Goal: Task Accomplishment & Management: Complete application form

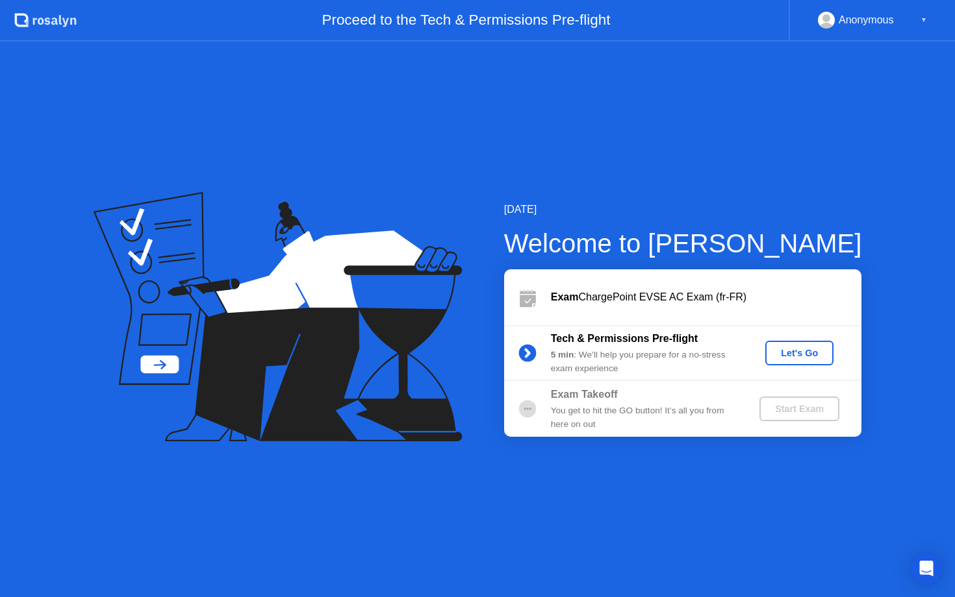
click at [787, 351] on div "Let's Go" at bounding box center [799, 353] width 58 height 10
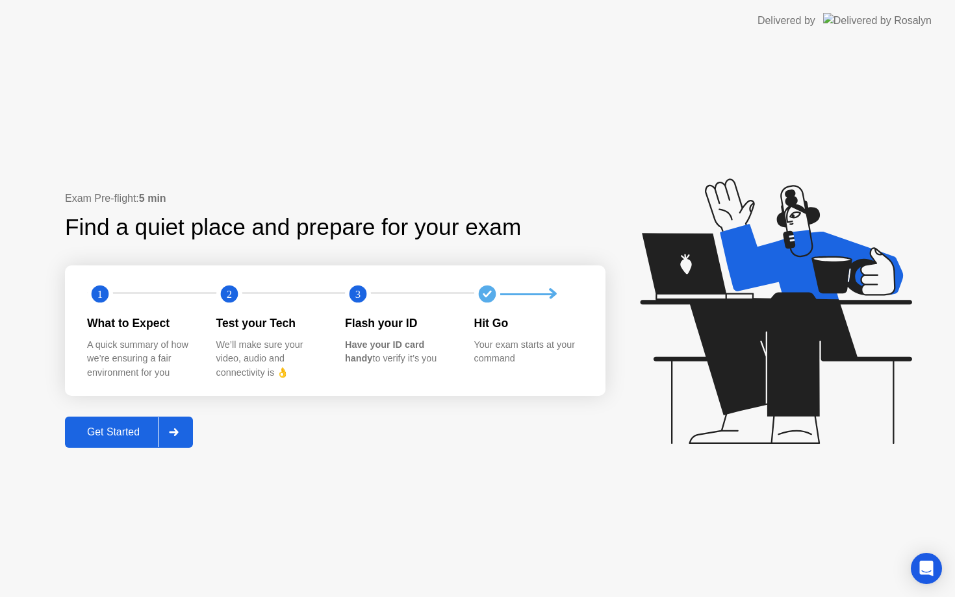
click at [130, 438] on div "Get Started" at bounding box center [113, 433] width 89 height 12
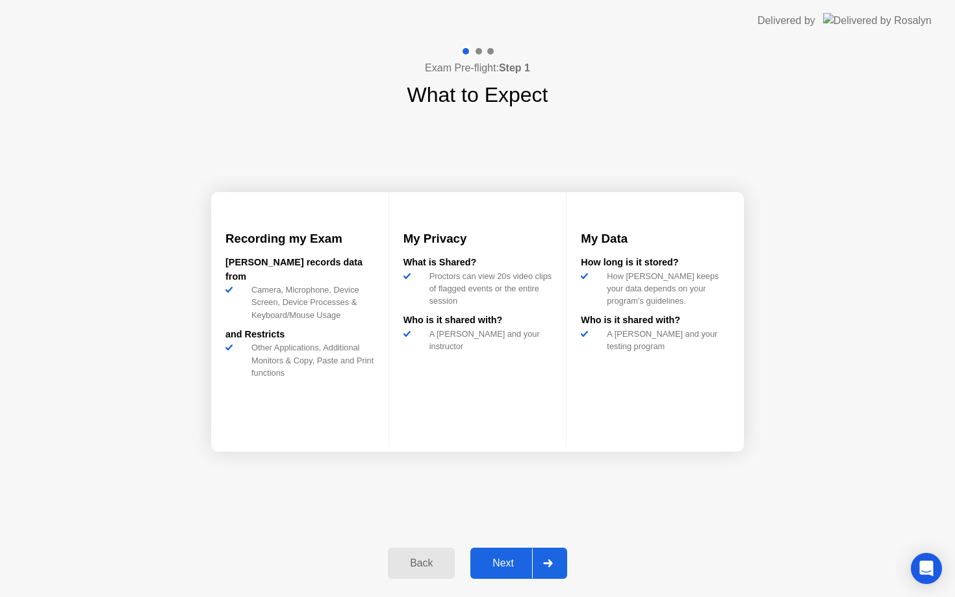
click at [511, 559] on div "Next" at bounding box center [503, 564] width 58 height 12
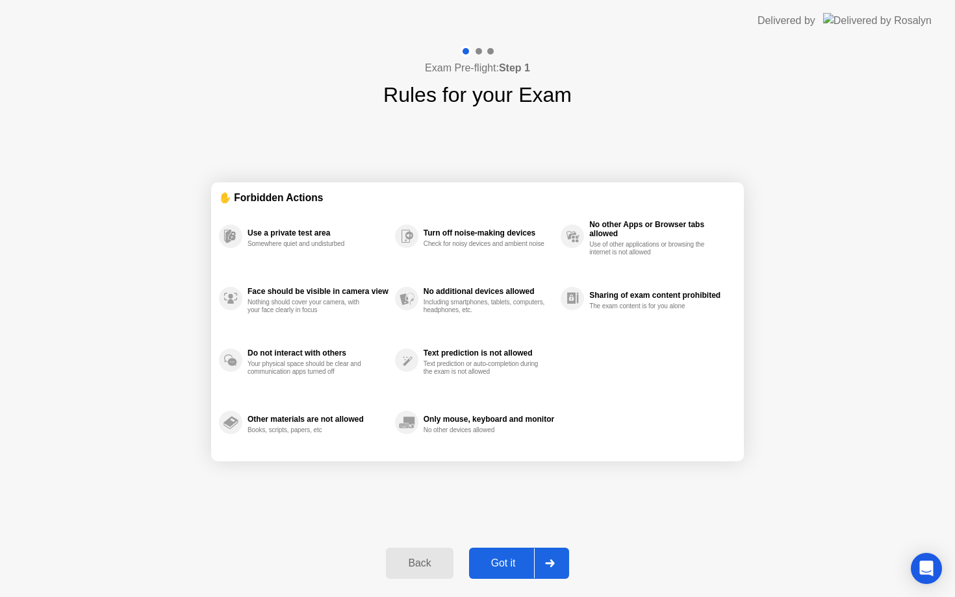
click at [488, 558] on div "Got it" at bounding box center [503, 564] width 61 height 12
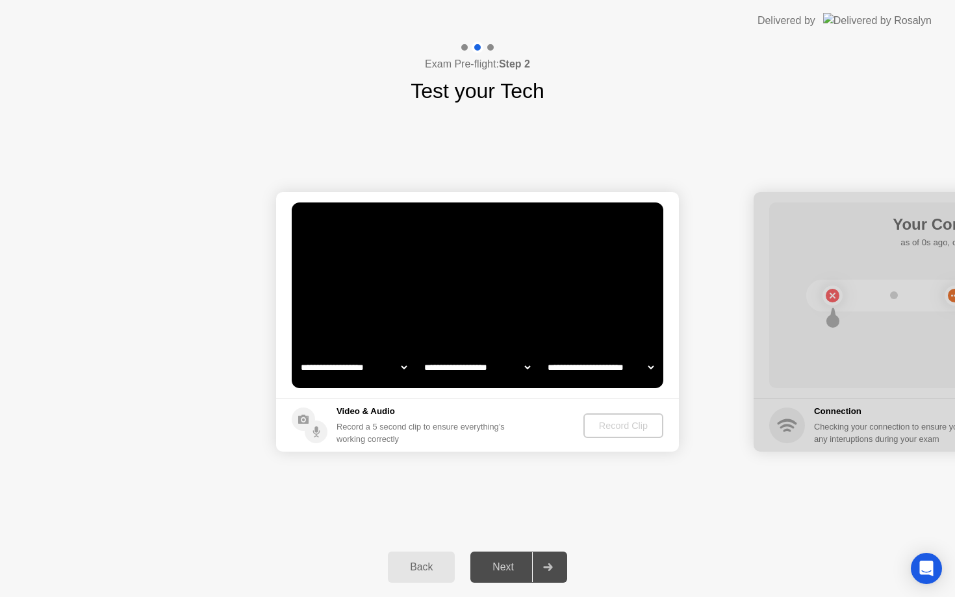
select select "**********"
select select "*******"
click at [611, 429] on div "Record Clip" at bounding box center [623, 426] width 69 height 10
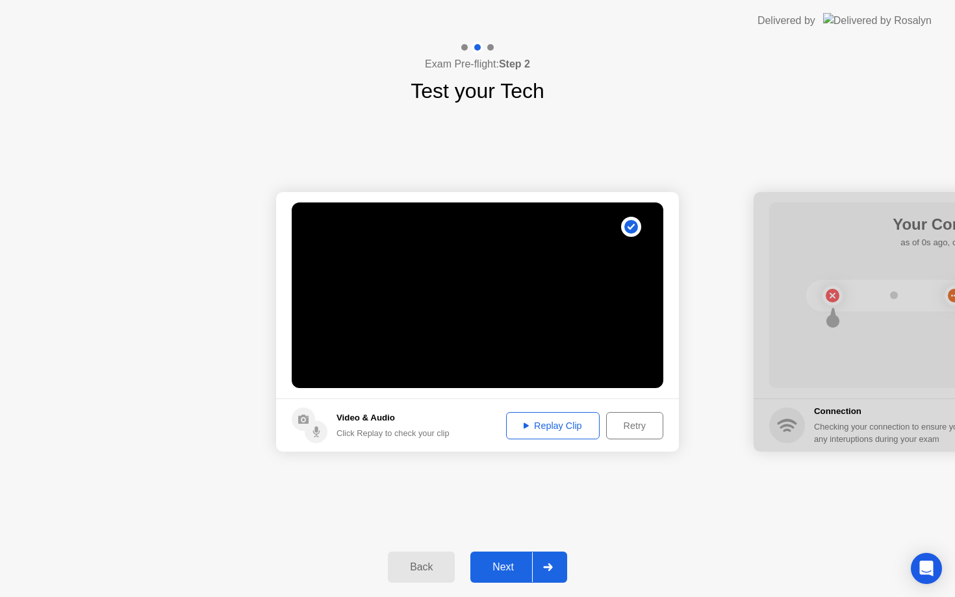
click at [509, 569] on div "Next" at bounding box center [503, 568] width 58 height 12
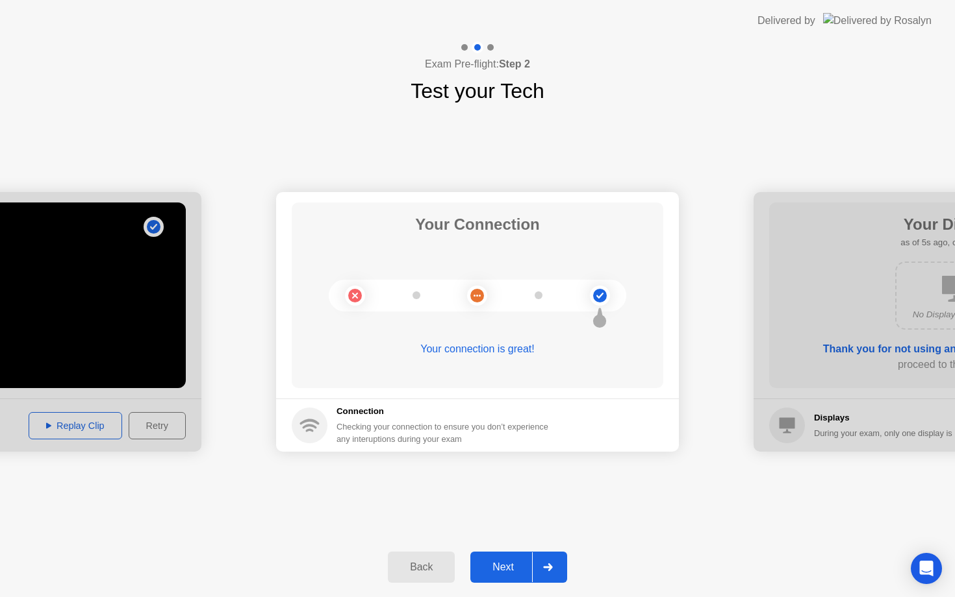
click at [509, 569] on div "Next" at bounding box center [503, 568] width 58 height 12
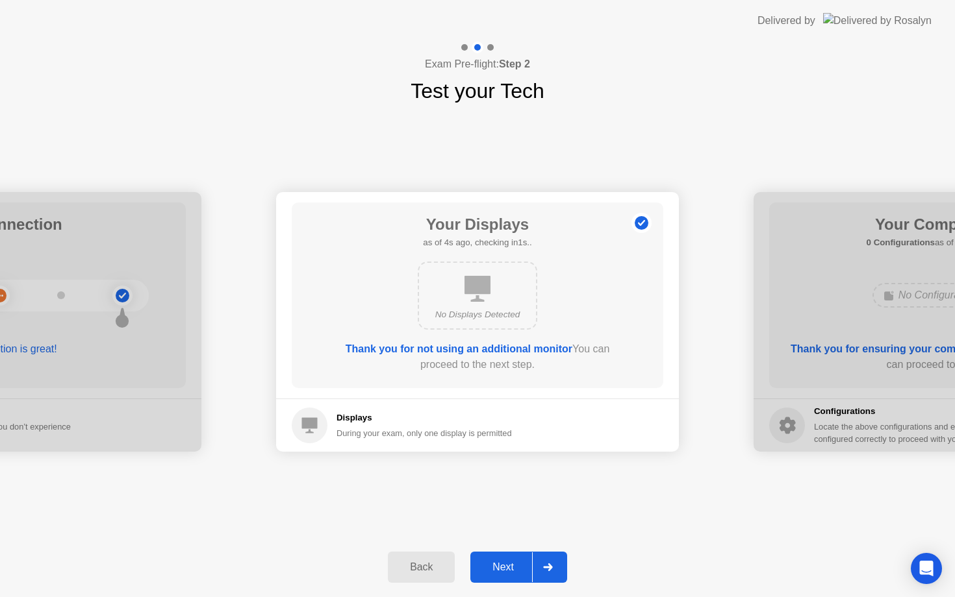
click at [509, 569] on div "Next" at bounding box center [503, 568] width 58 height 12
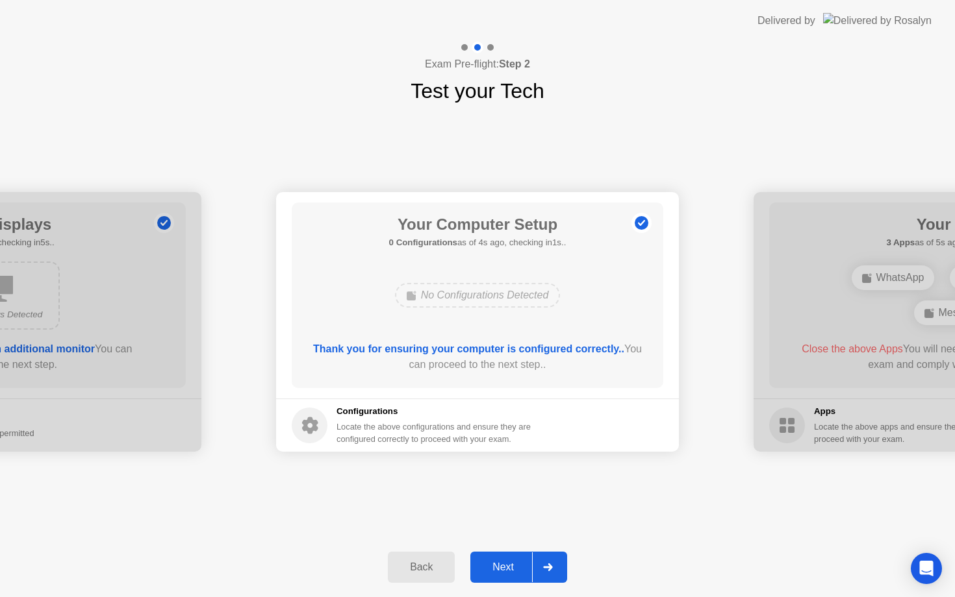
click at [509, 569] on div "Next" at bounding box center [503, 568] width 58 height 12
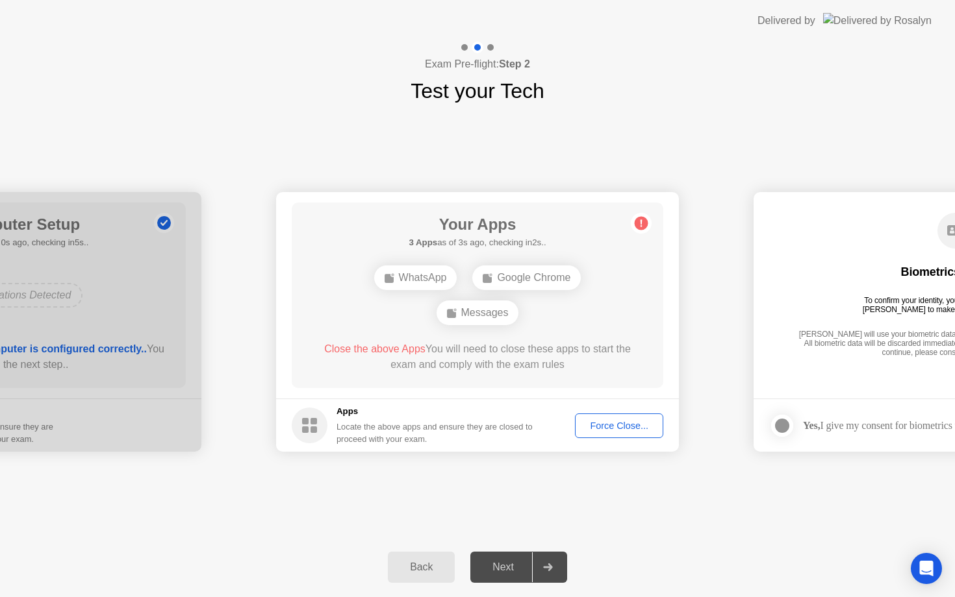
click at [623, 426] on div "Force Close..." at bounding box center [618, 426] width 79 height 10
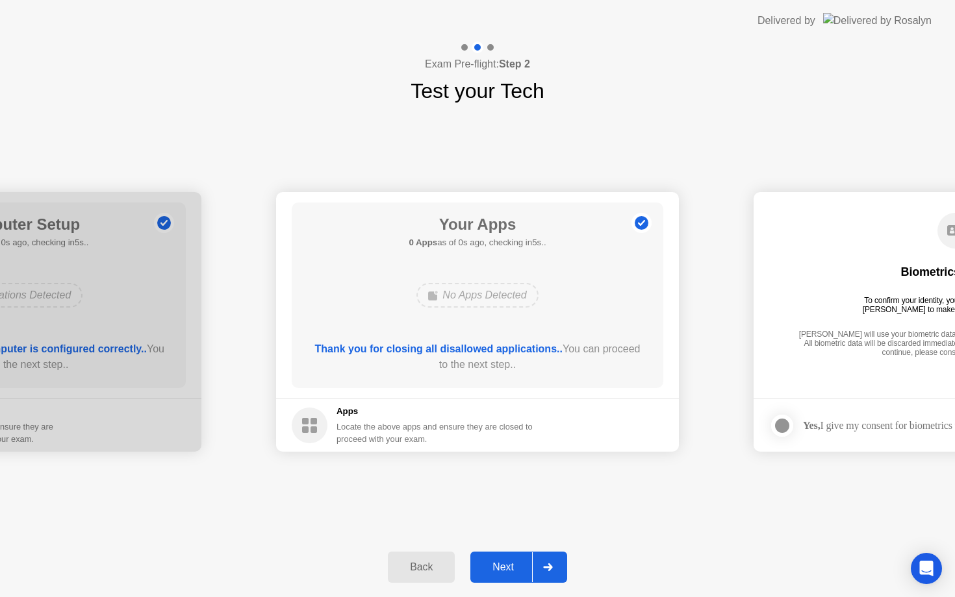
click at [499, 566] on div "Next" at bounding box center [503, 568] width 58 height 12
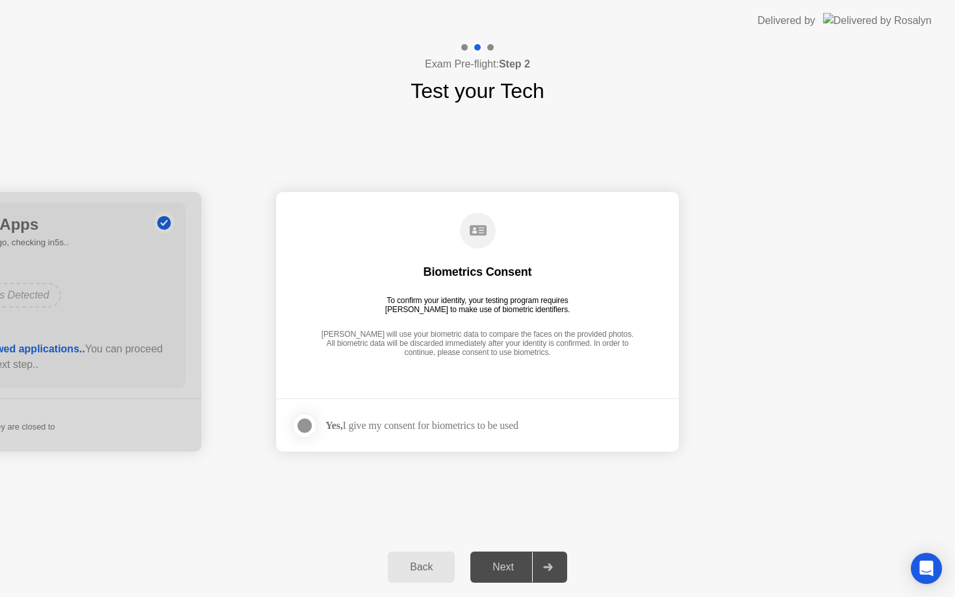
click at [303, 425] on div at bounding box center [305, 426] width 16 height 16
click at [490, 572] on div "Next" at bounding box center [503, 568] width 58 height 12
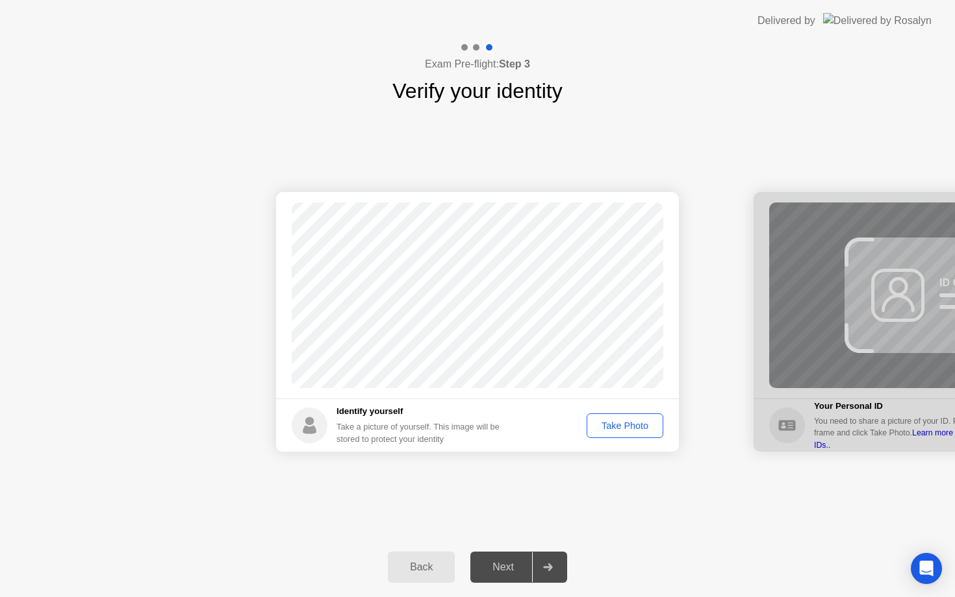
click at [631, 427] on div "Take Photo" at bounding box center [625, 426] width 68 height 10
click at [623, 428] on div "Retake" at bounding box center [633, 426] width 51 height 10
click at [623, 428] on div "Take Photo" at bounding box center [625, 426] width 68 height 10
click at [515, 562] on div "Next" at bounding box center [503, 568] width 58 height 12
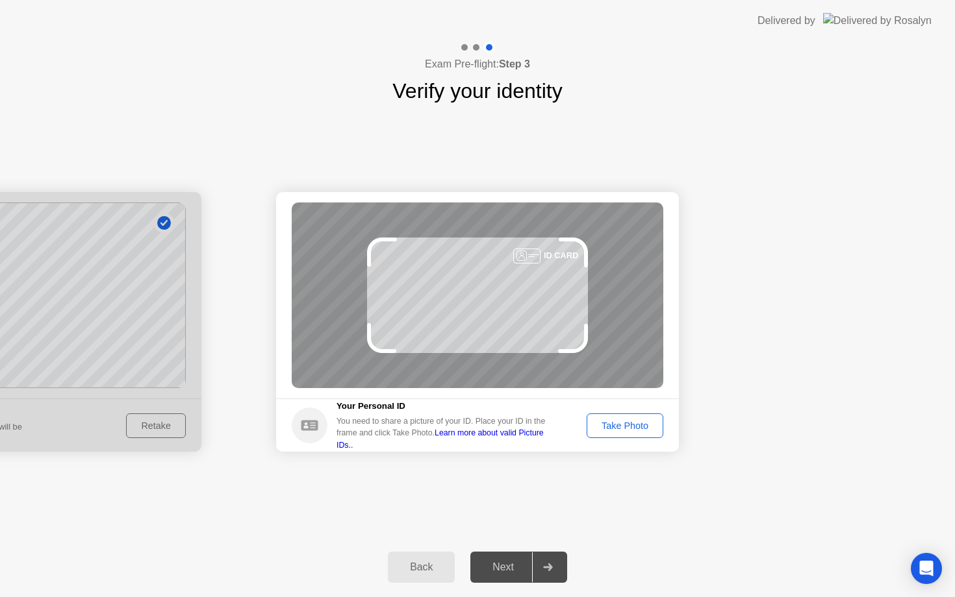
click at [611, 430] on div "Take Photo" at bounding box center [625, 426] width 68 height 10
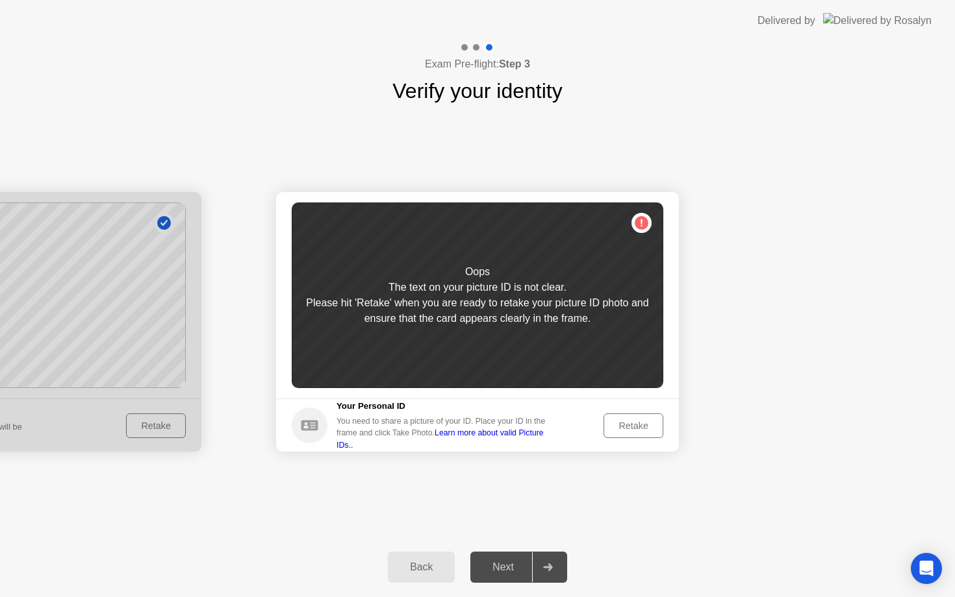
click at [635, 421] on div "Retake" at bounding box center [633, 426] width 51 height 10
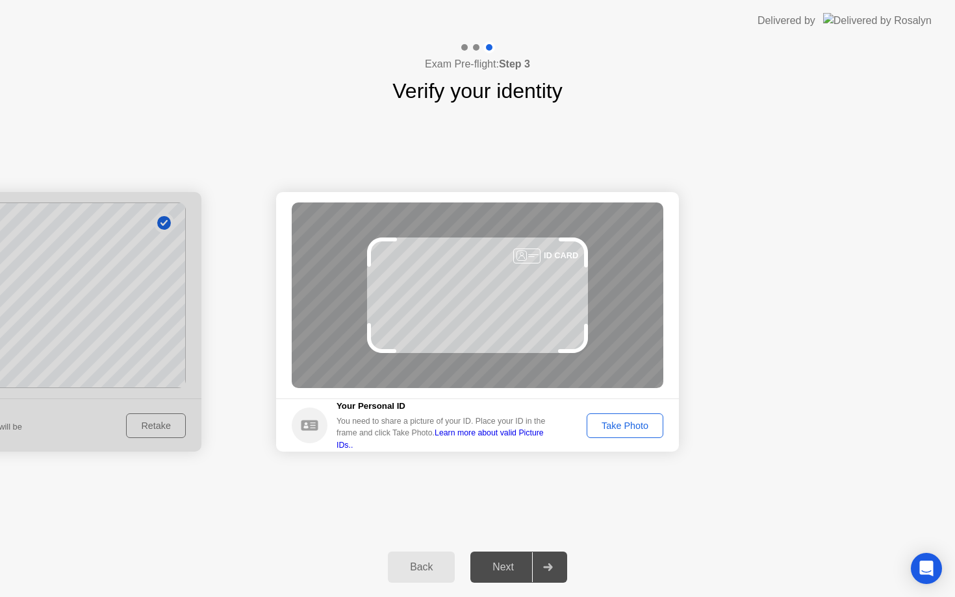
click at [635, 421] on div "Take Photo" at bounding box center [625, 426] width 68 height 10
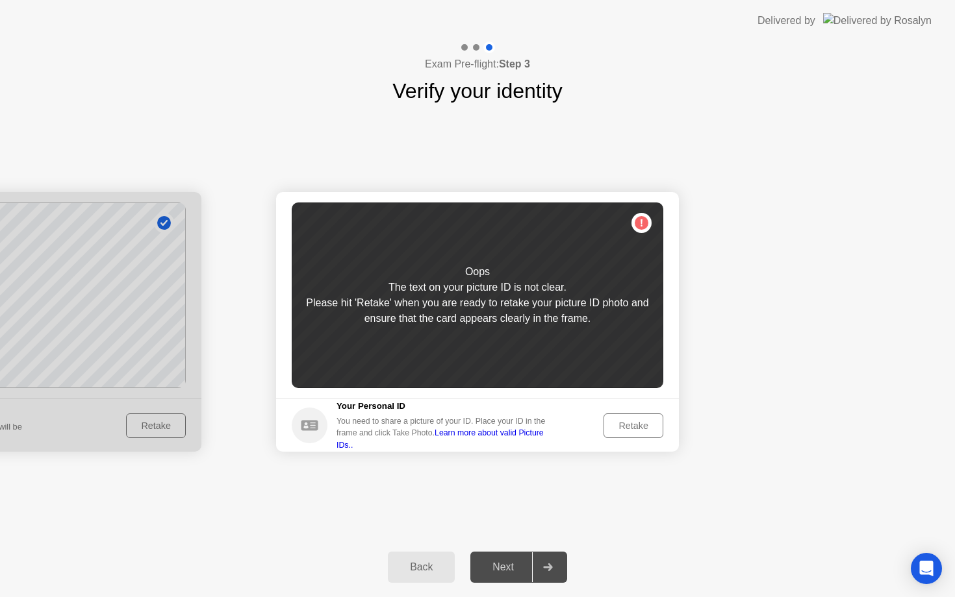
click at [643, 430] on div "Retake" at bounding box center [633, 426] width 51 height 10
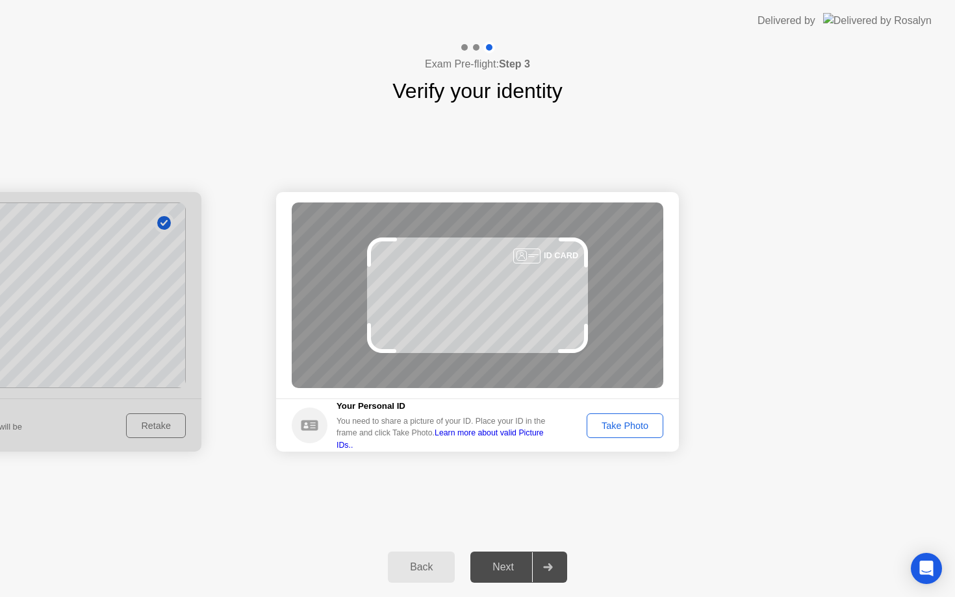
click at [643, 430] on div "Take Photo" at bounding box center [625, 426] width 68 height 10
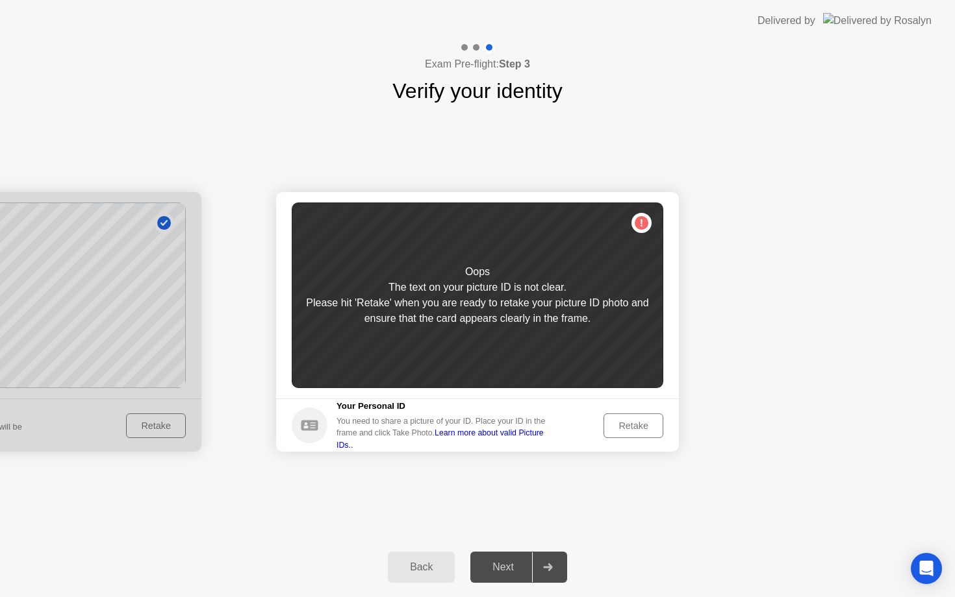
click at [645, 227] on div "Oops The text on your picture ID is not clear. Please hit 'Retake' when you are…" at bounding box center [477, 296] width 371 height 186
click at [640, 423] on div "Retake" at bounding box center [633, 426] width 51 height 10
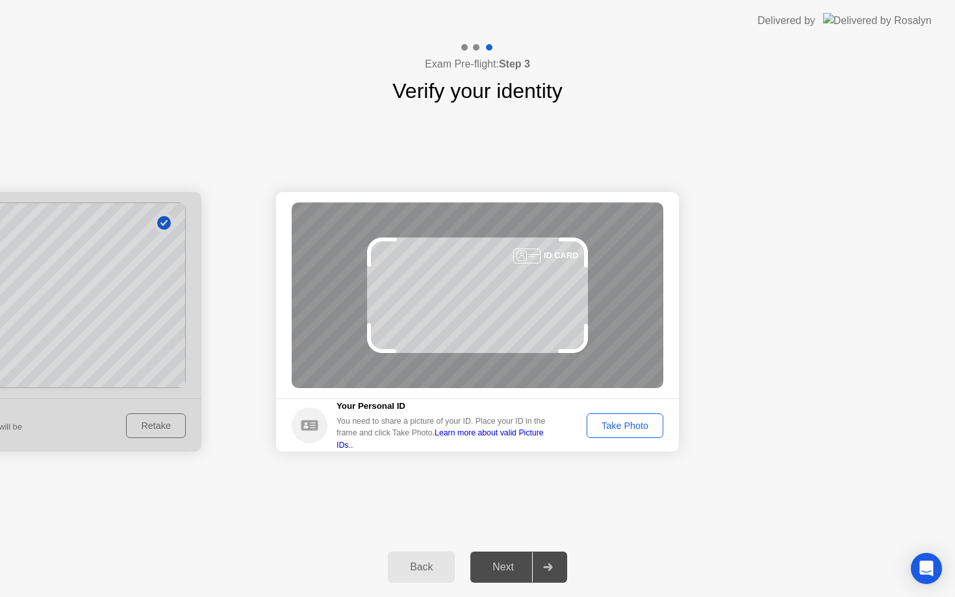
click at [640, 423] on div "Take Photo" at bounding box center [625, 426] width 68 height 10
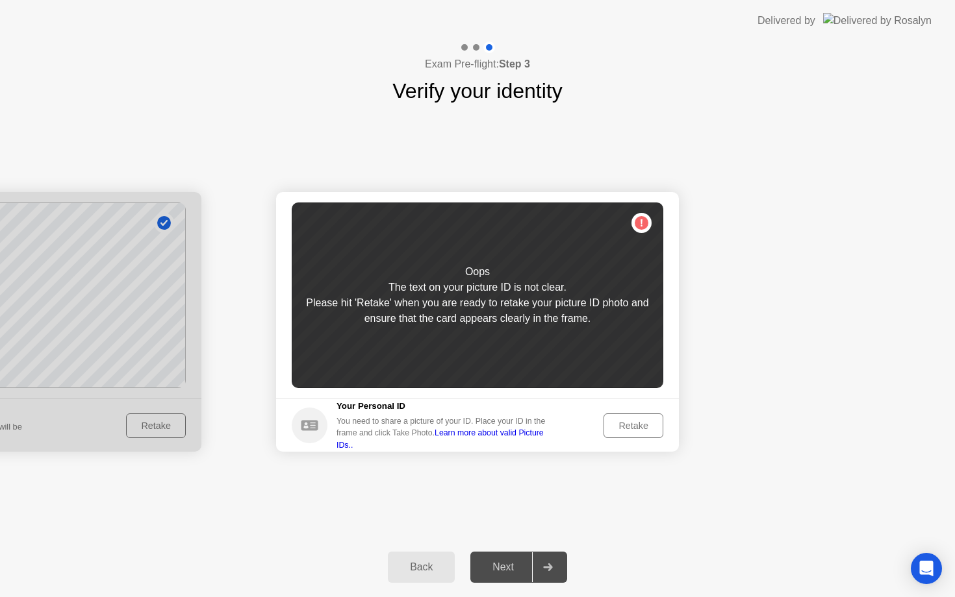
click at [636, 422] on div "Retake" at bounding box center [633, 426] width 51 height 10
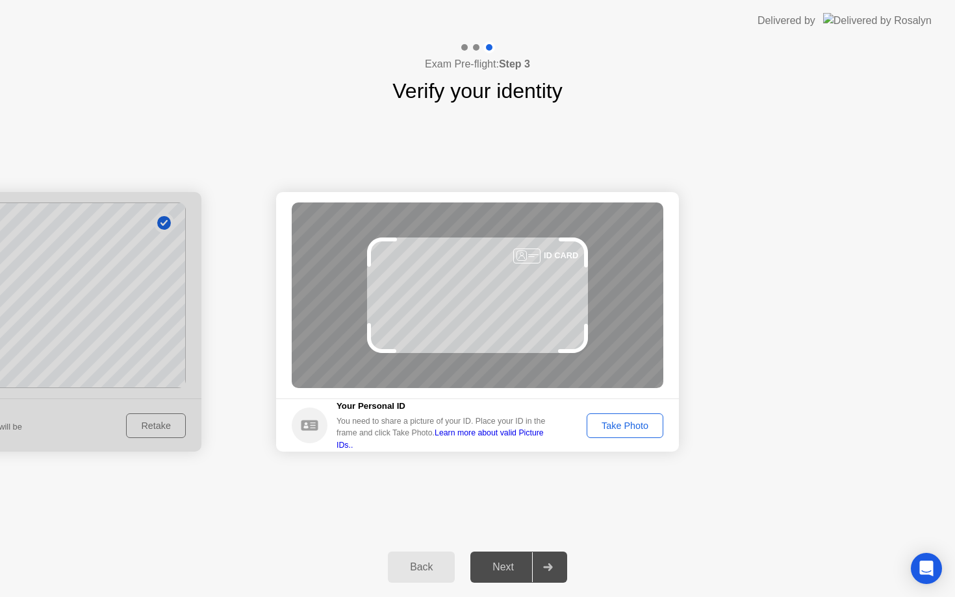
click at [636, 422] on div "Take Photo" at bounding box center [625, 426] width 68 height 10
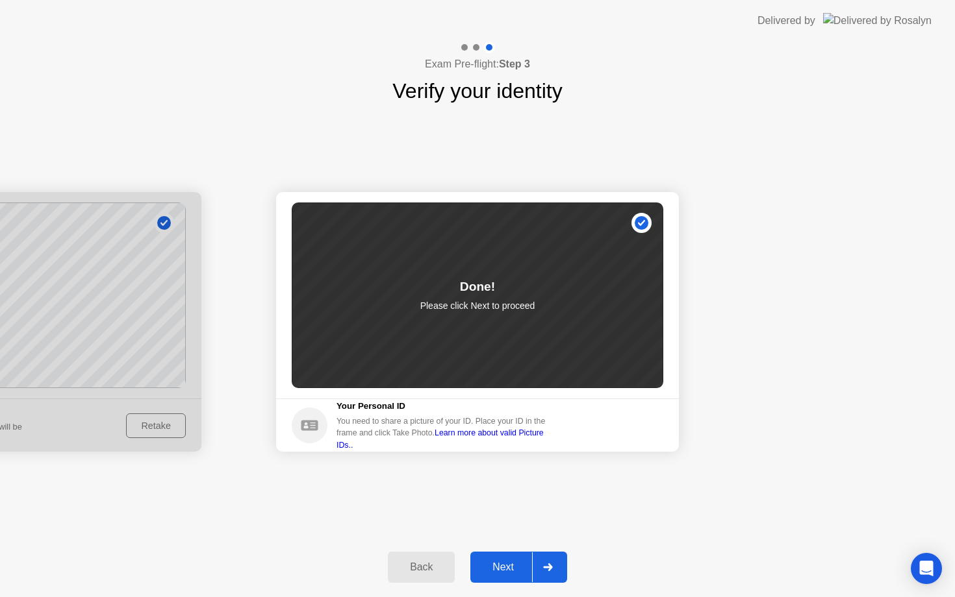
click at [494, 562] on div "Next" at bounding box center [503, 568] width 58 height 12
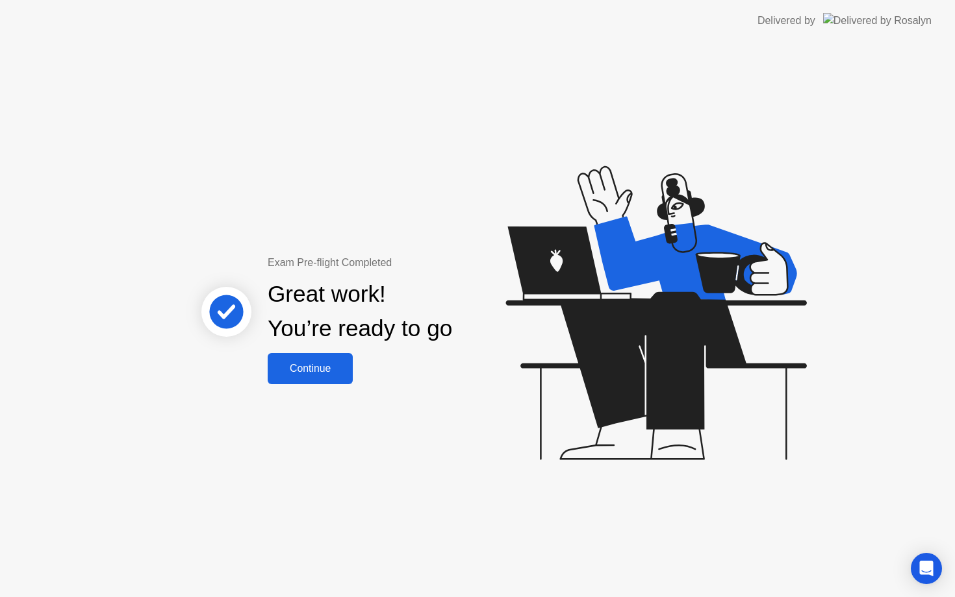
click at [317, 363] on div "Continue" at bounding box center [309, 369] width 77 height 12
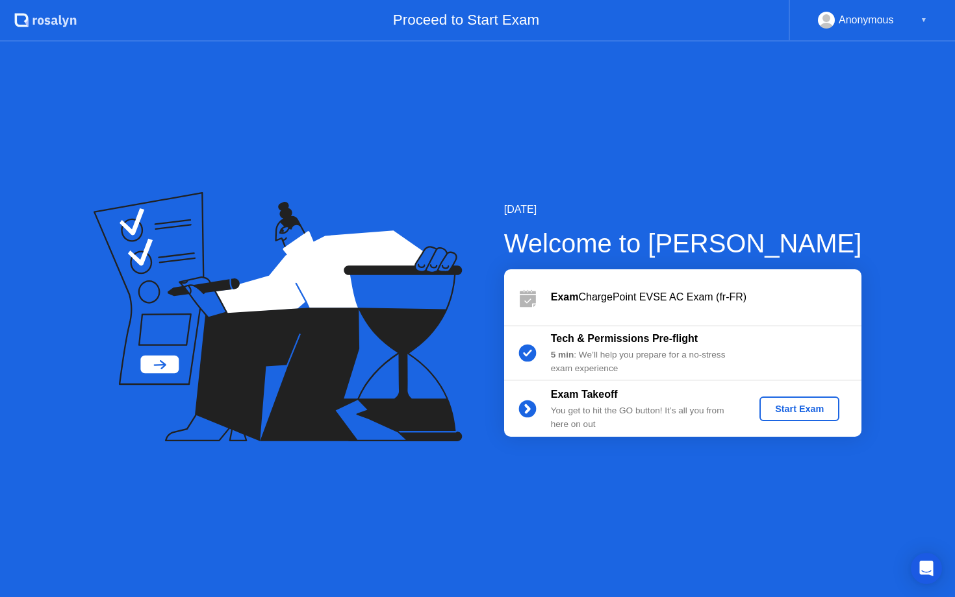
click at [803, 414] on div "Start Exam" at bounding box center [798, 409] width 69 height 10
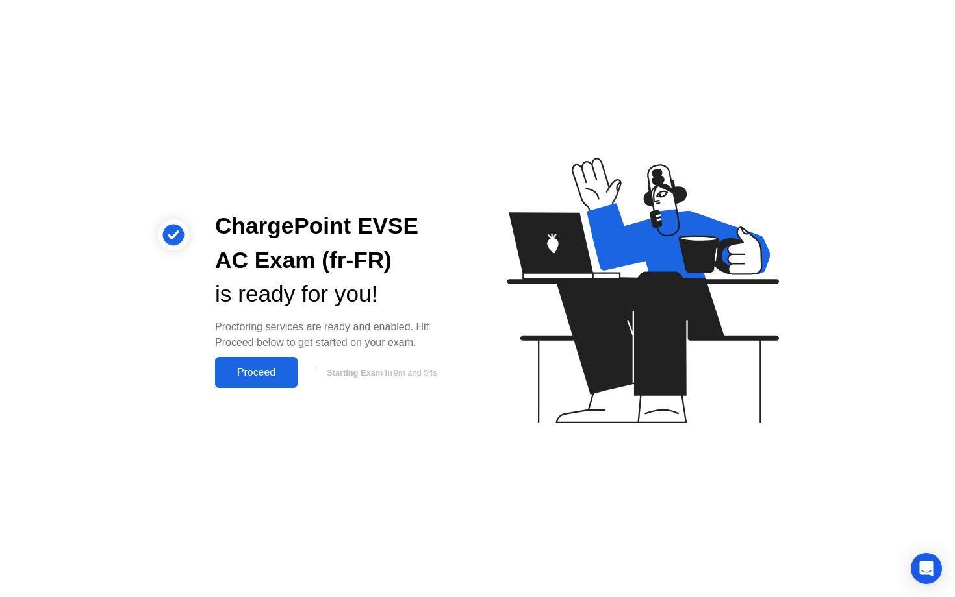
click at [232, 377] on div "Proceed" at bounding box center [256, 373] width 75 height 12
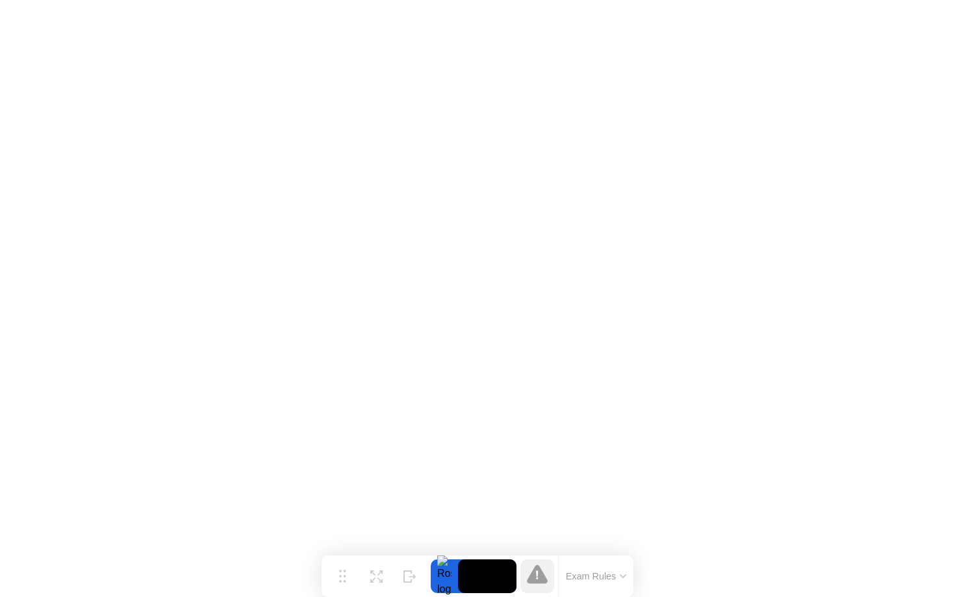
click at [607, 579] on button "Exam Rules" at bounding box center [596, 577] width 69 height 12
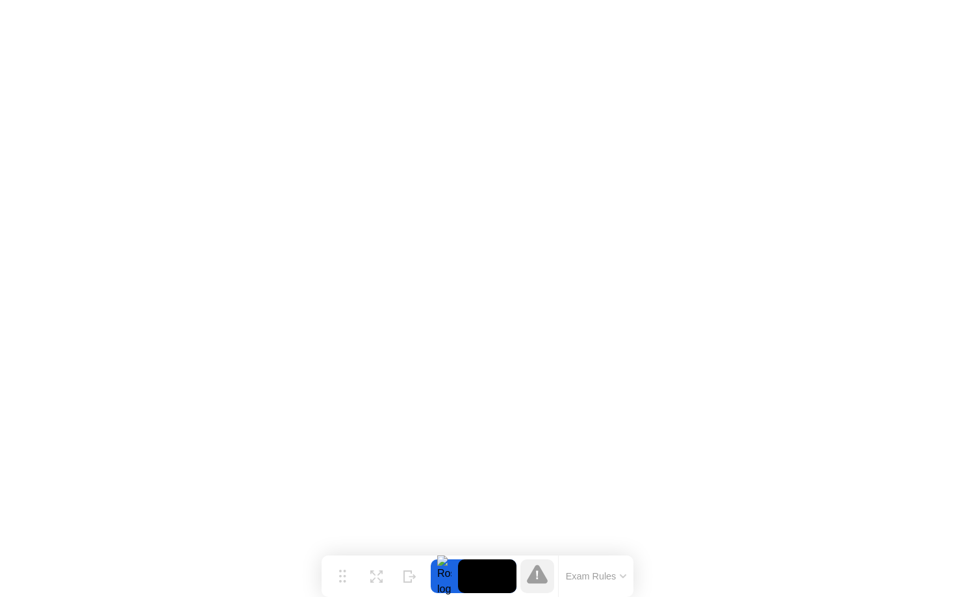
click at [440, 576] on div at bounding box center [443, 577] width 27 height 34
click at [541, 578] on icon at bounding box center [537, 574] width 21 height 19
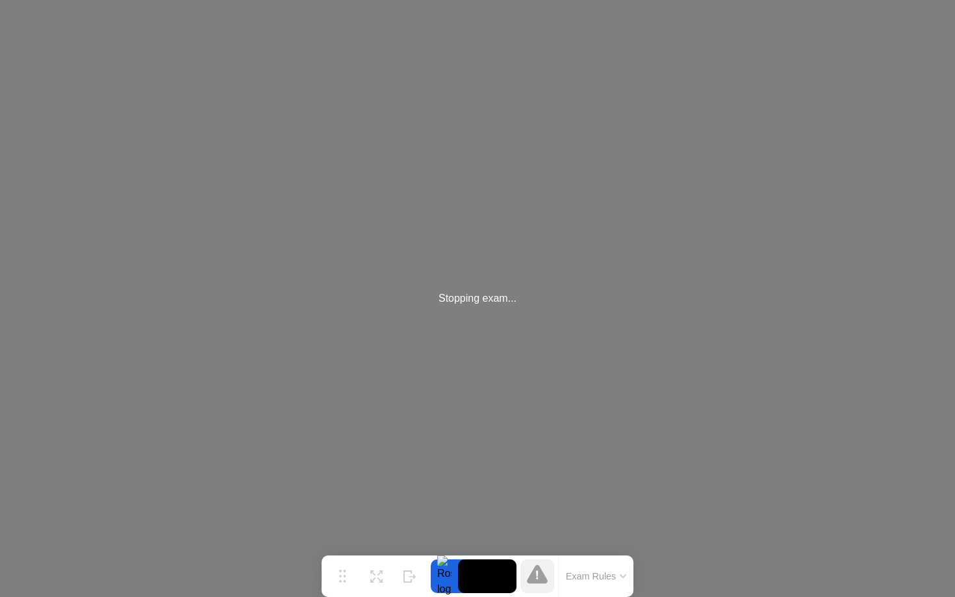
click at [445, 572] on div at bounding box center [443, 577] width 27 height 34
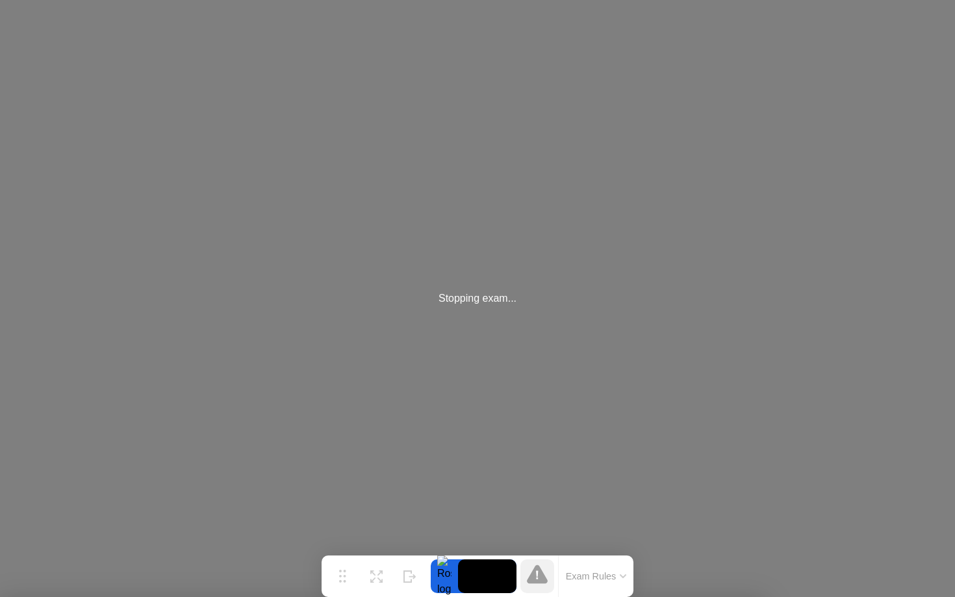
click at [292, 368] on div "Stopping exam..." at bounding box center [477, 298] width 955 height 597
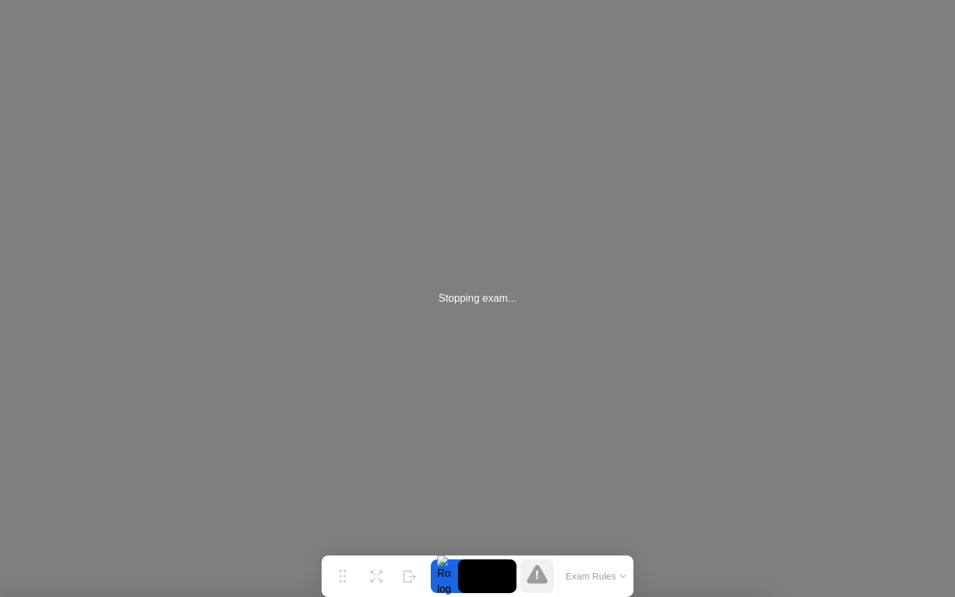
click at [437, 562] on div at bounding box center [443, 577] width 27 height 34
click at [438, 584] on div at bounding box center [443, 577] width 27 height 34
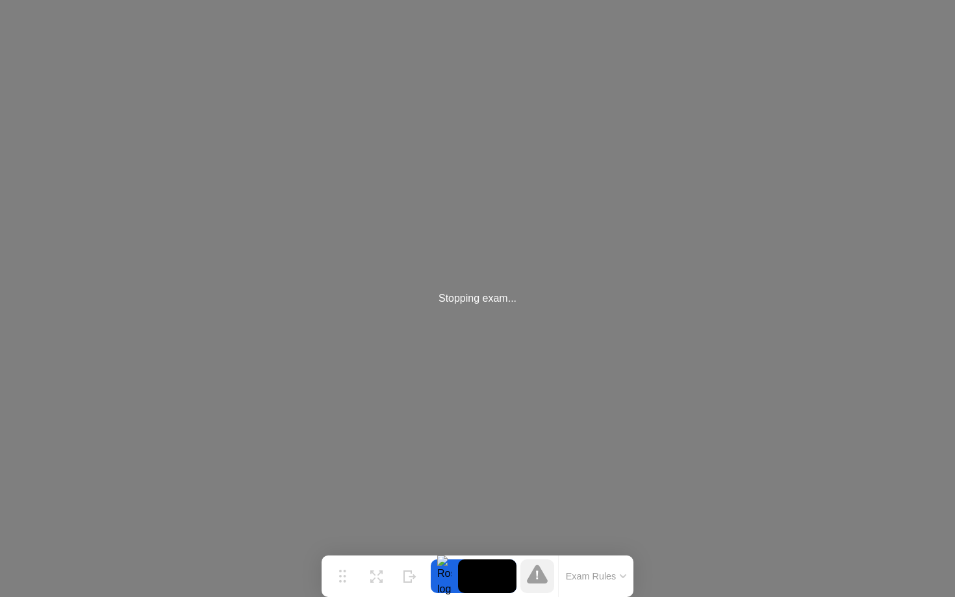
drag, startPoint x: 361, startPoint y: 568, endPoint x: 643, endPoint y: 558, distance: 282.0
click at [643, 558] on body "Stopping exam... Move Expand Hide Exam Rules Sorry, Web RTC is not available in…" at bounding box center [477, 298] width 955 height 597
click at [345, 573] on icon at bounding box center [342, 571] width 7 height 13
click at [393, 346] on div "Stopping exam..." at bounding box center [477, 298] width 955 height 597
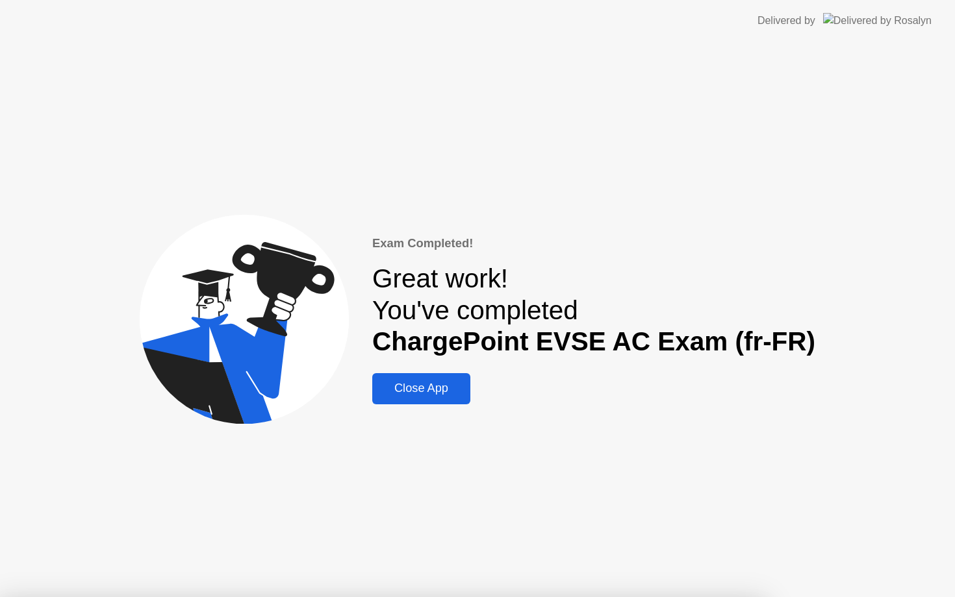
click at [423, 597] on div at bounding box center [477, 597] width 955 height 0
